Goal: Information Seeking & Learning: Find specific fact

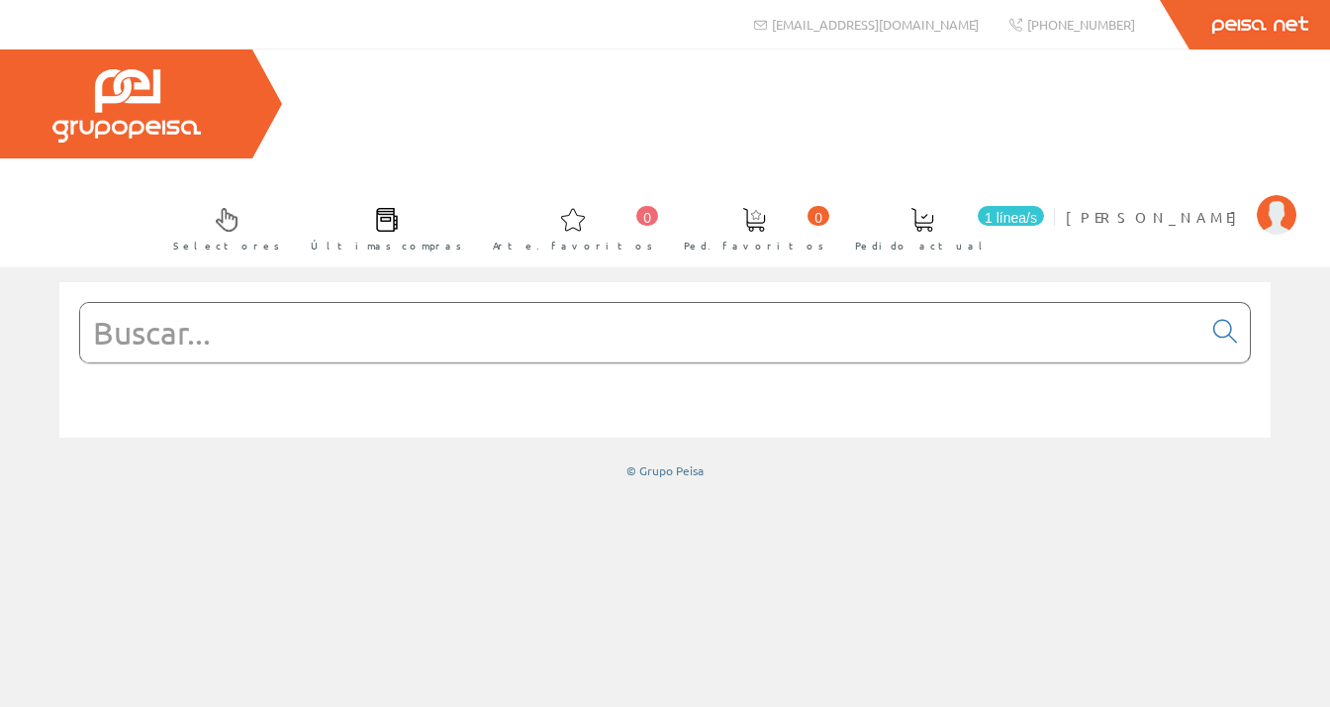
click at [1296, 66] on div "Selectores Últimas compras 0 0" at bounding box center [665, 158] width 1330 height 218
click at [1273, 195] on img at bounding box center [1277, 215] width 40 height 40
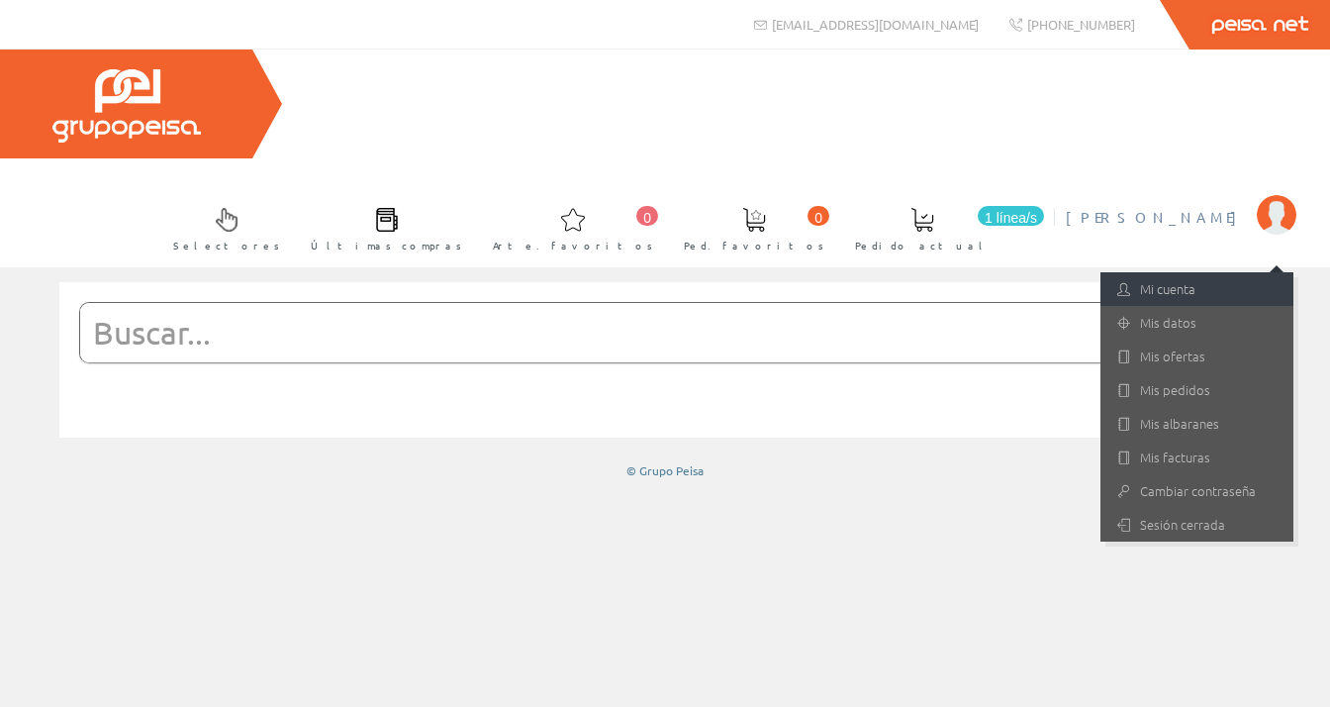
click at [1172, 279] on font "Mi cuenta" at bounding box center [1167, 288] width 55 height 19
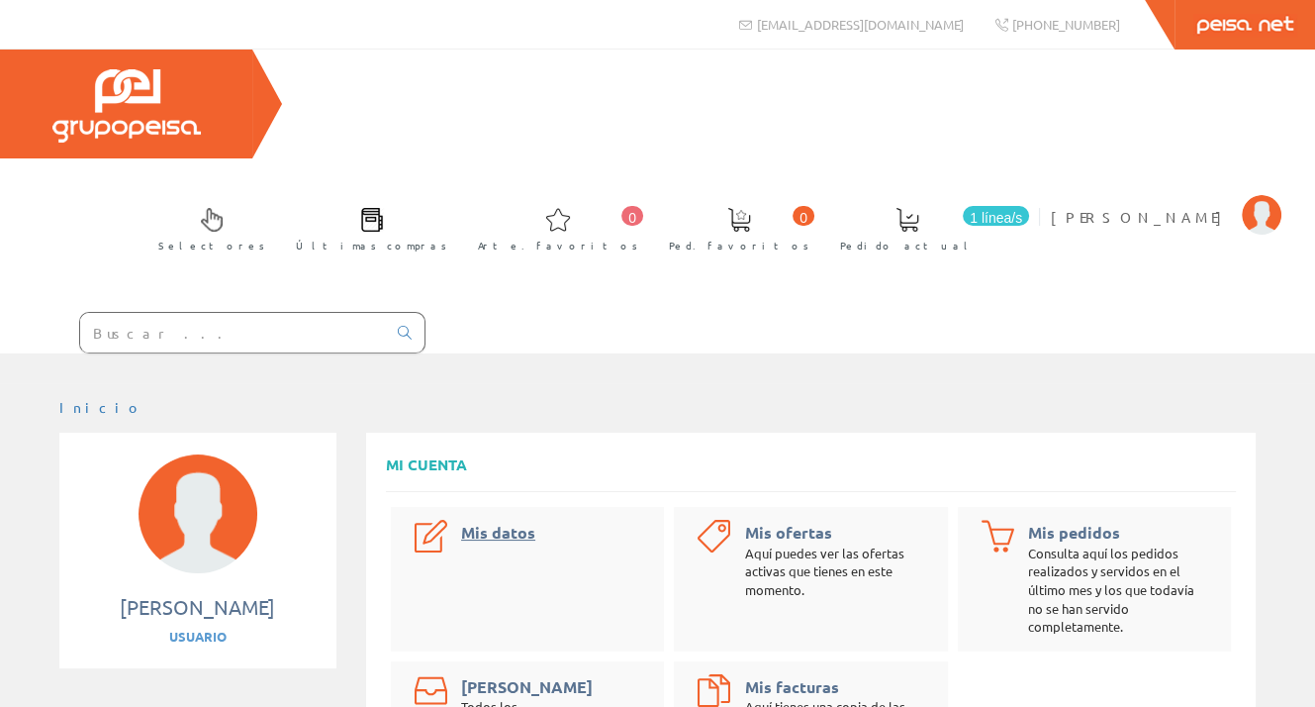
click at [507, 522] on font "Mis datos" at bounding box center [498, 532] width 74 height 21
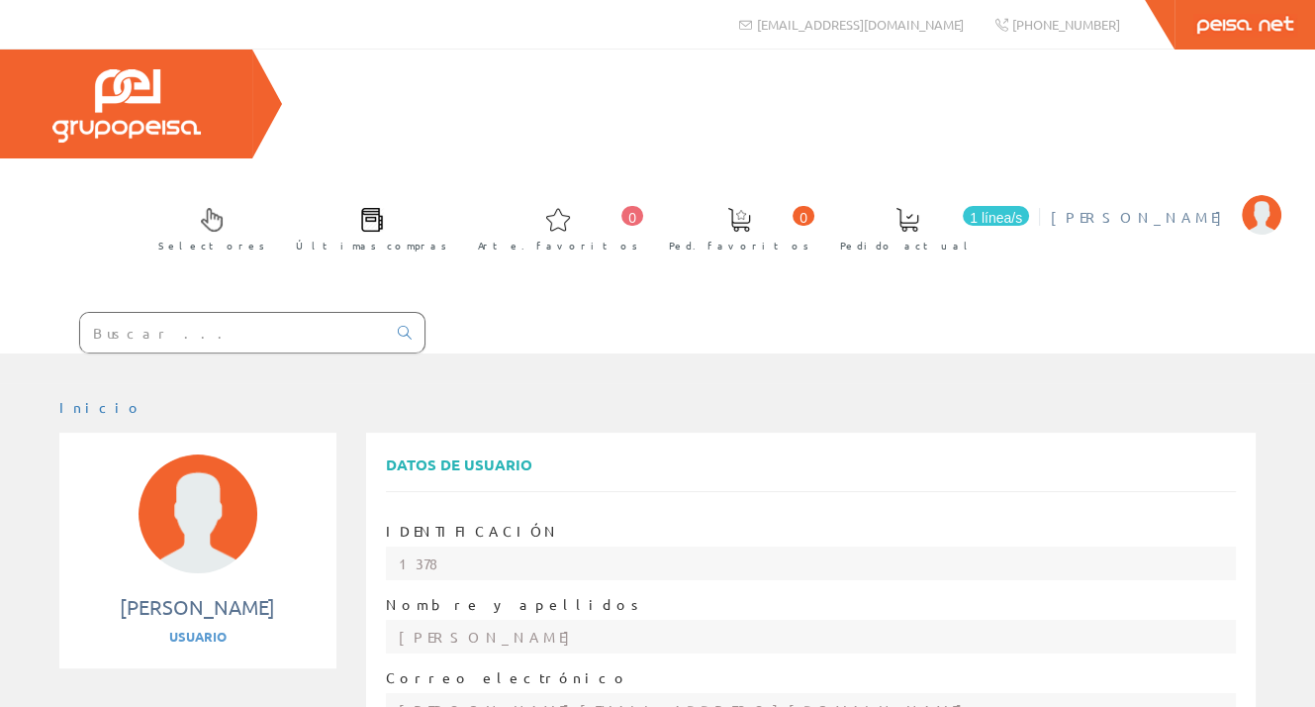
click at [1184, 207] on span "[PERSON_NAME]" at bounding box center [1141, 217] width 181 height 20
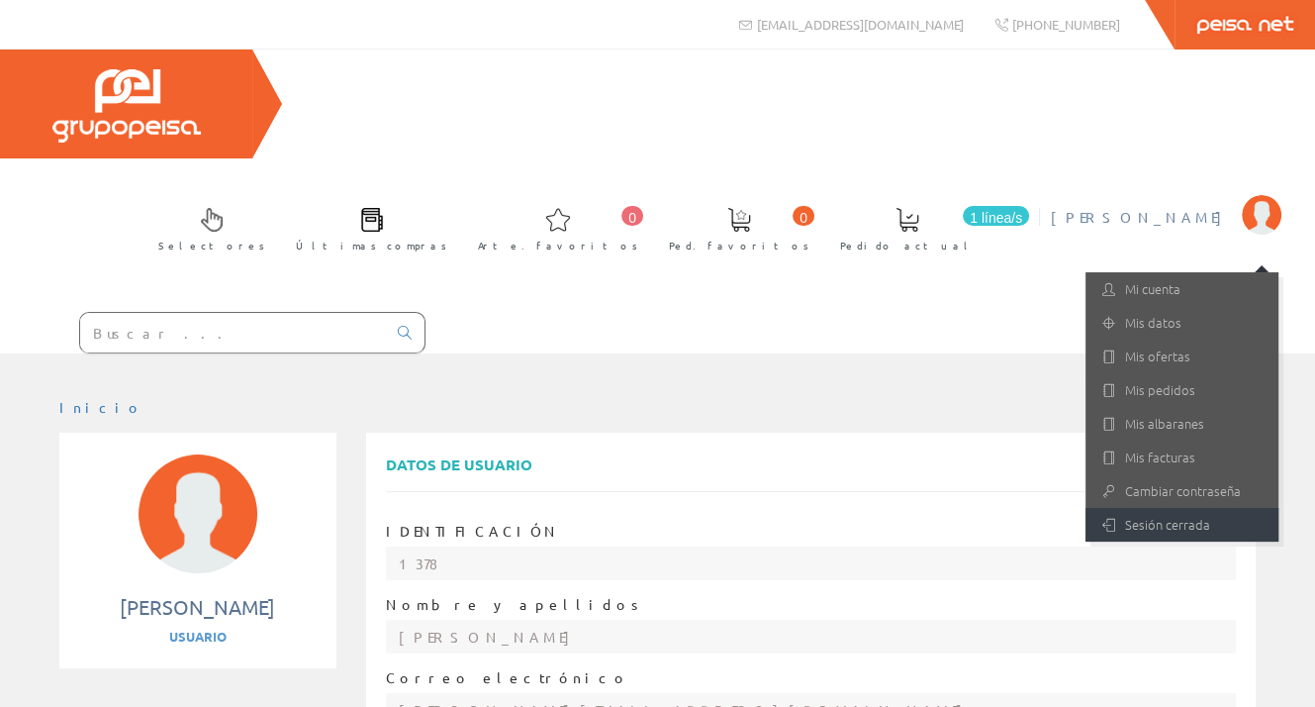
click at [1168, 515] on font "Sesión cerrada" at bounding box center [1167, 524] width 85 height 19
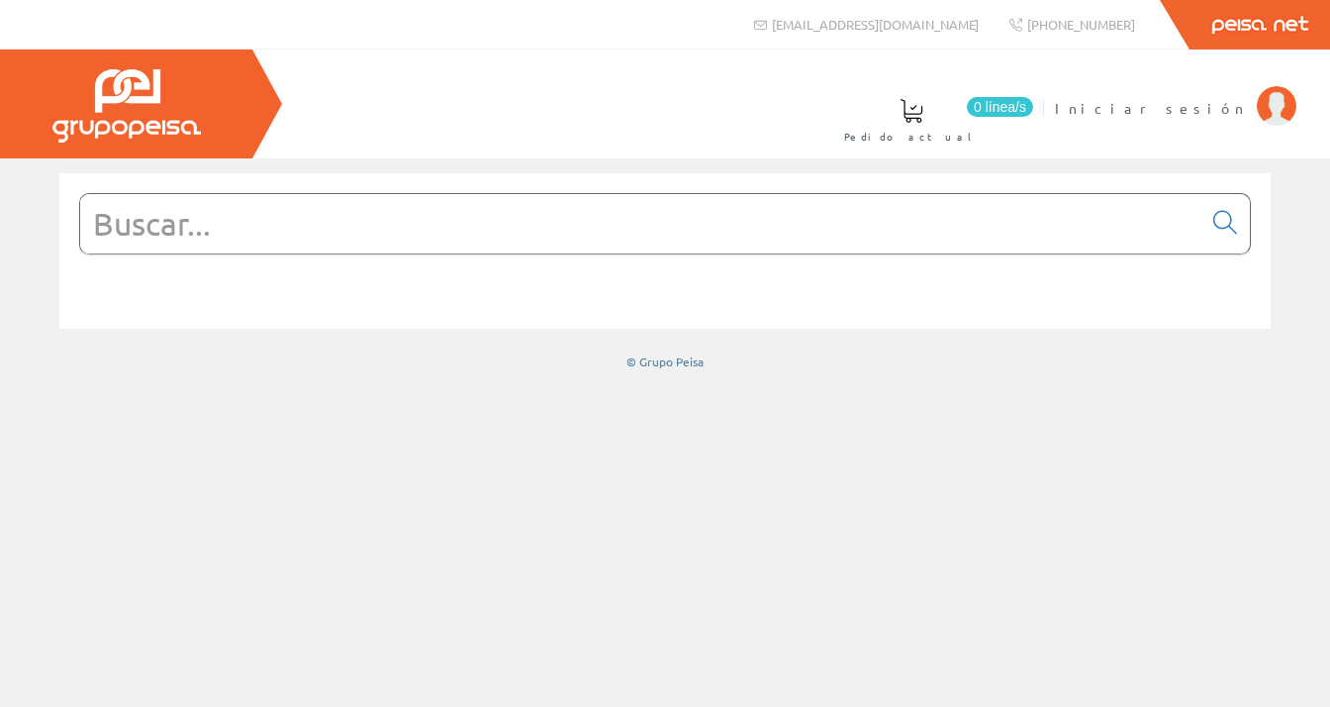
click at [1212, 112] on span "Iniciar sesión" at bounding box center [1151, 108] width 192 height 20
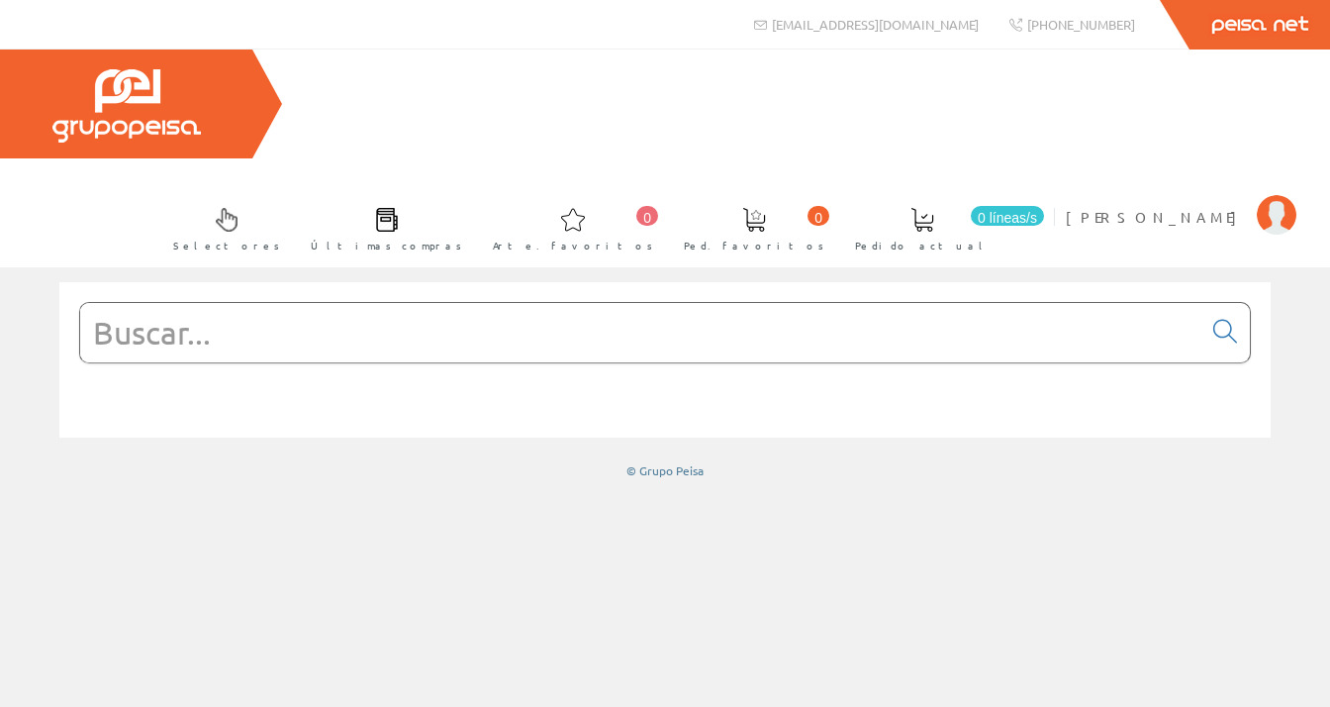
click at [238, 303] on input "text" at bounding box center [640, 332] width 1121 height 59
type input "CABLE"
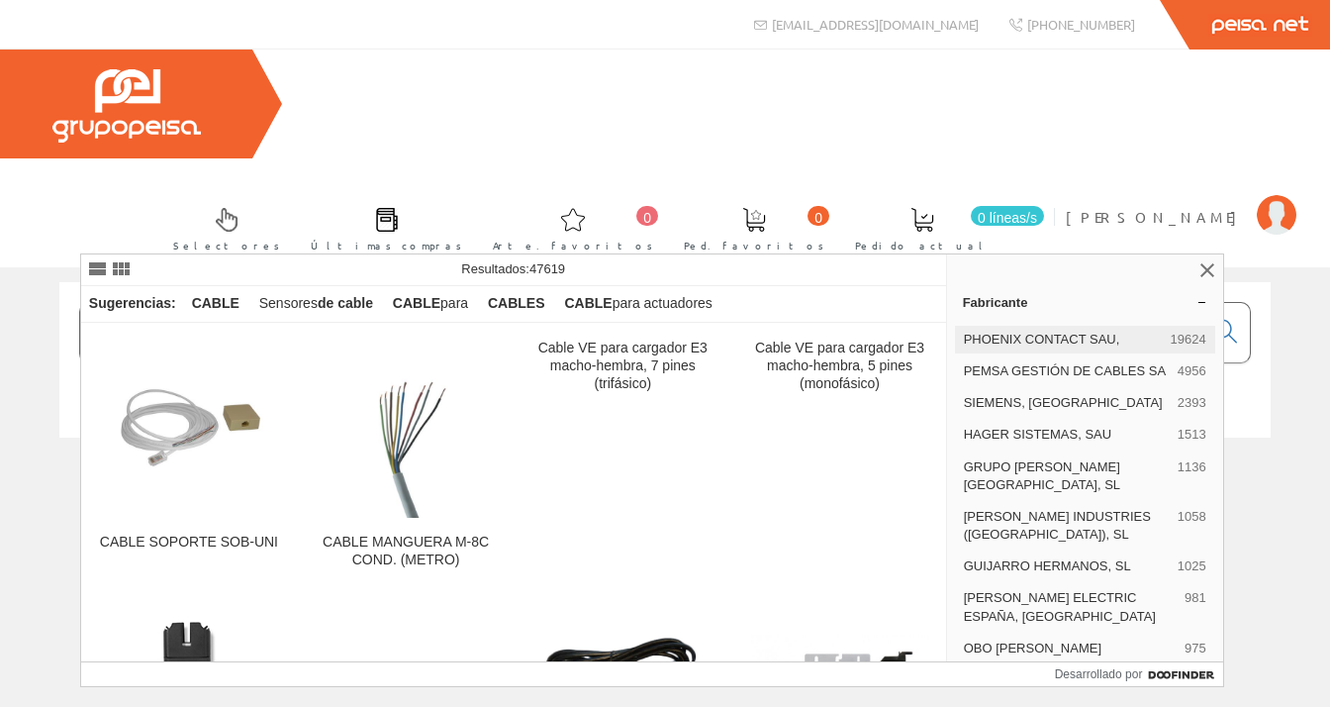
click at [1056, 341] on font "PHOENIX CONTACT SAU," at bounding box center [1042, 339] width 156 height 15
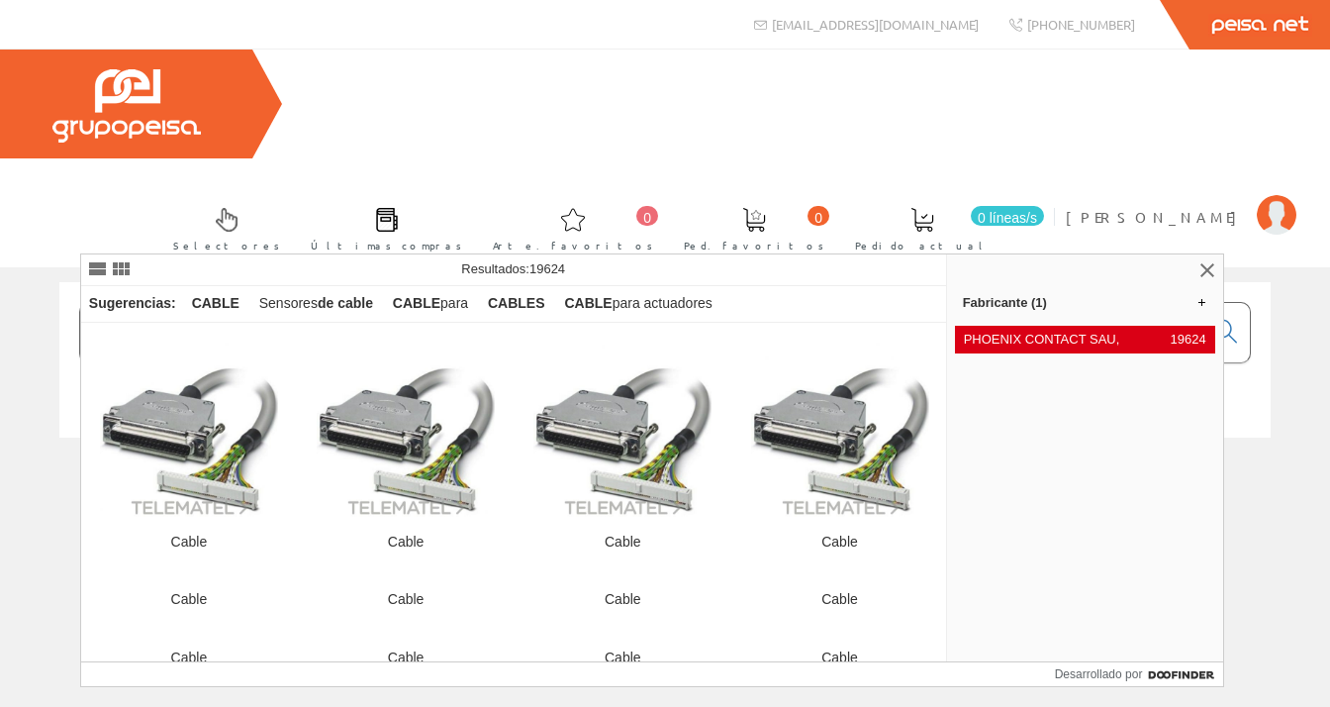
click at [1010, 339] on font "PHOENIX CONTACT SAU," at bounding box center [1042, 339] width 156 height 15
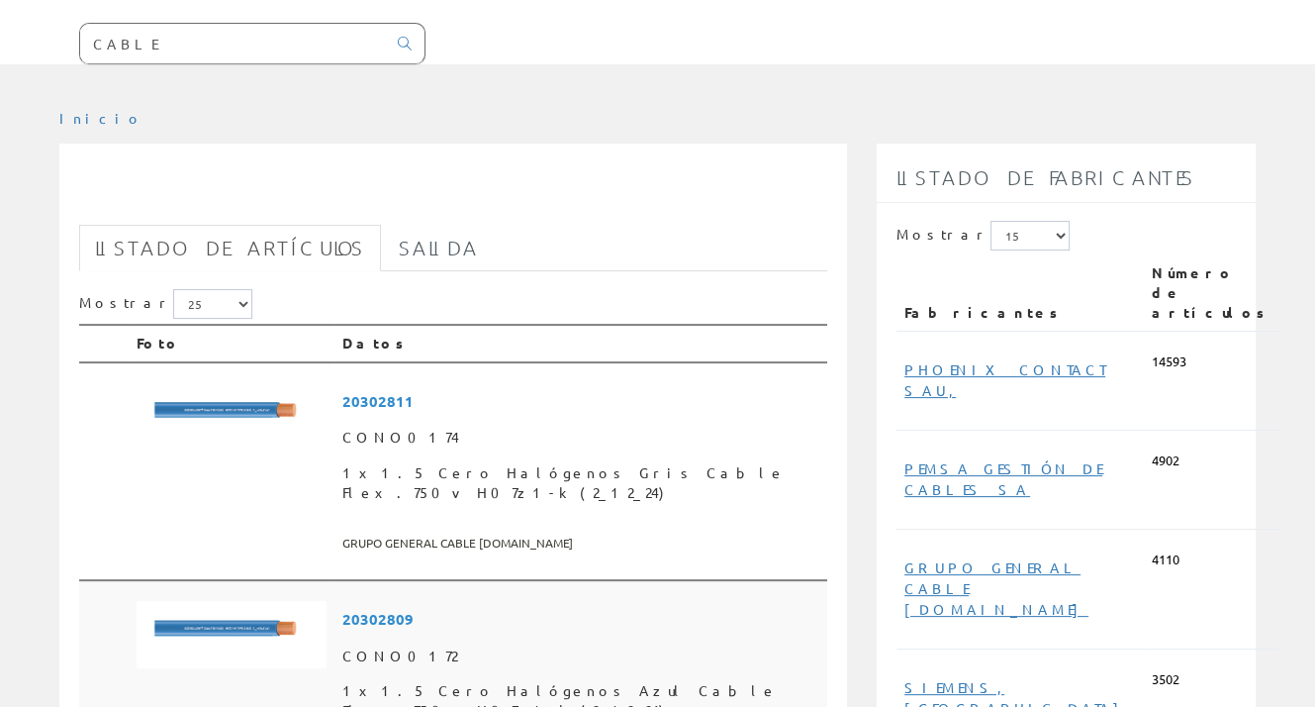
scroll to position [297, 0]
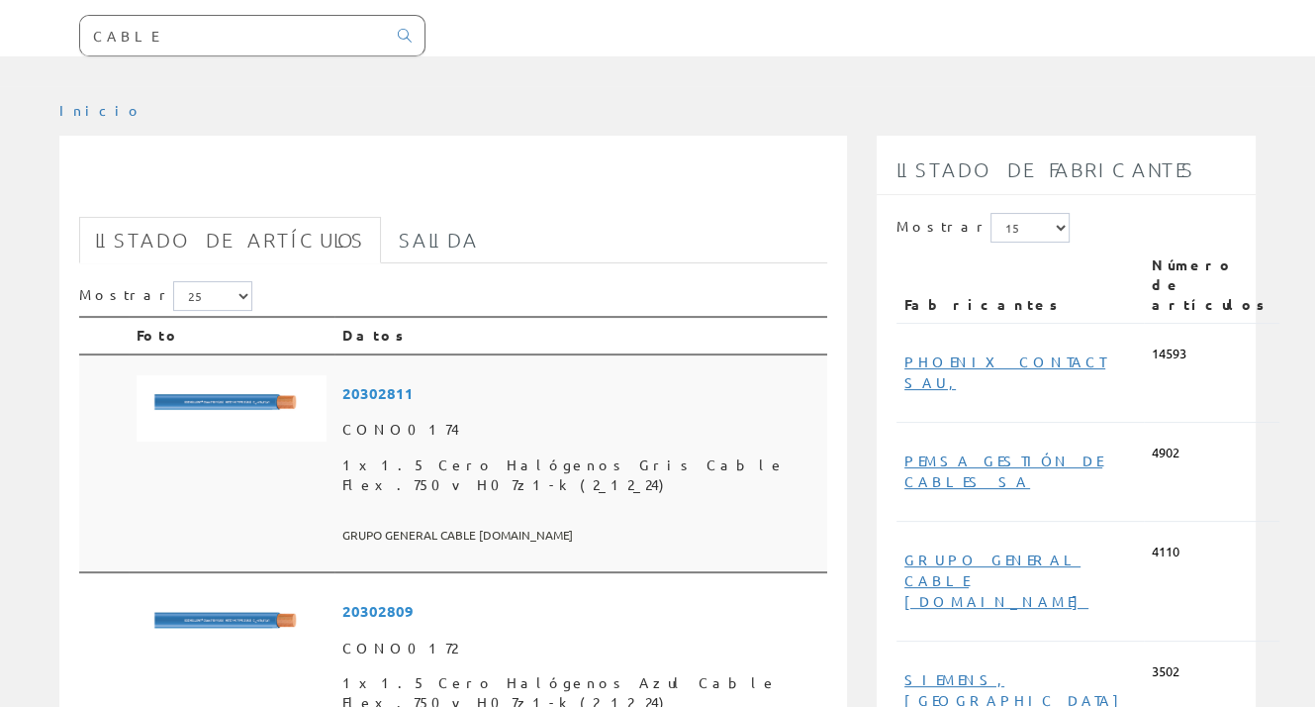
click at [278, 375] on img at bounding box center [232, 408] width 190 height 67
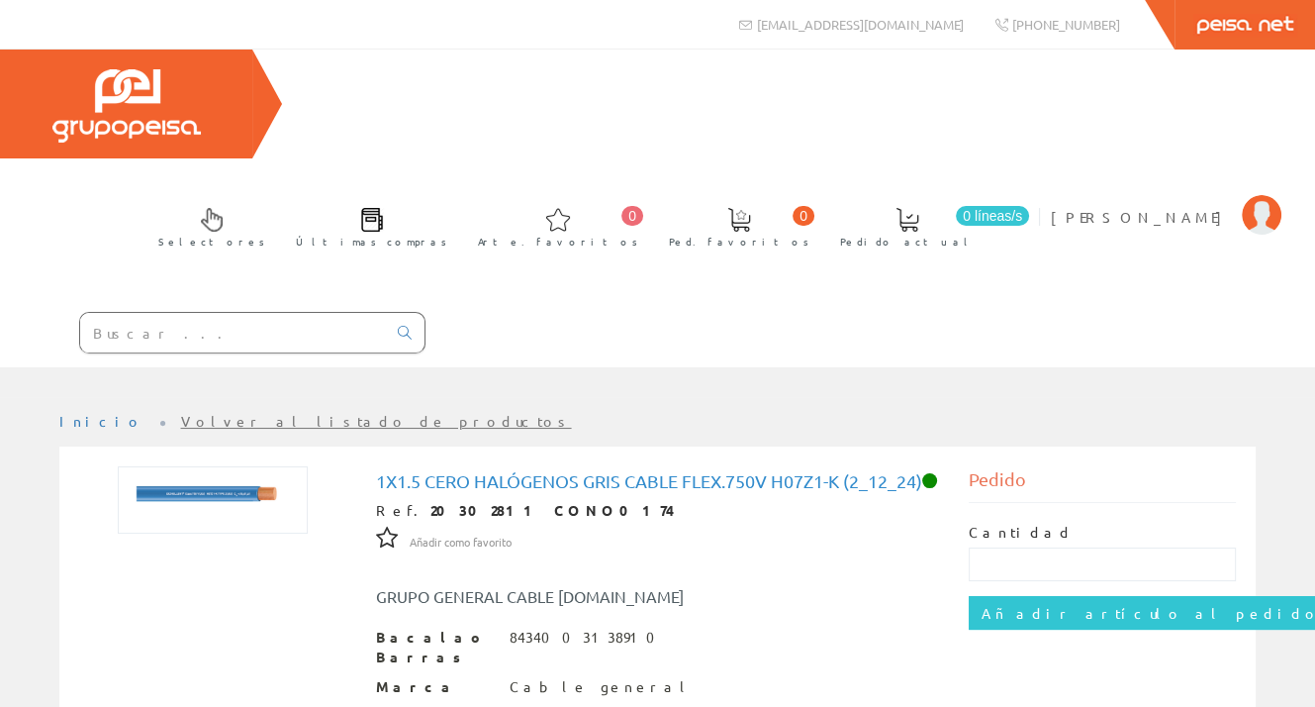
click at [880, 247] on div "Selectores Últimas compras 0 0" at bounding box center [657, 208] width 1315 height 318
